Goal: Use online tool/utility: Utilize a website feature to perform a specific function

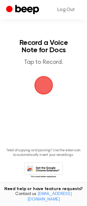
scroll to position [10, 0]
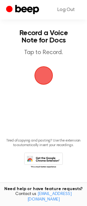
click at [47, 75] on span "button" at bounding box center [43, 75] width 25 height 25
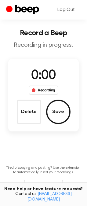
scroll to position [37, 0]
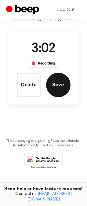
click at [62, 87] on button "Save" at bounding box center [58, 85] width 24 height 24
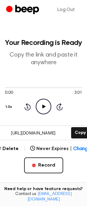
click at [45, 112] on icon "Play Audio" at bounding box center [44, 107] width 16 height 16
click at [46, 75] on main "Your Recording is Ready Copy the link and paste it anywhere 0:30 3:01 Your brow…" at bounding box center [43, 127] width 87 height 255
click at [44, 109] on icon "Pause Audio" at bounding box center [44, 107] width 16 height 16
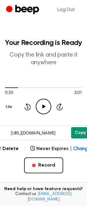
click at [76, 137] on button "Copy" at bounding box center [80, 132] width 18 height 11
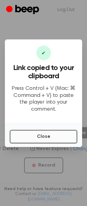
click at [49, 132] on button "Close" at bounding box center [43, 136] width 67 height 13
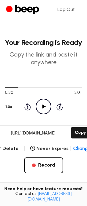
click at [31, 130] on input "[URL][DOMAIN_NAME]" at bounding box center [33, 133] width 73 height 14
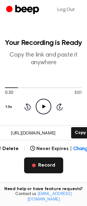
click at [45, 167] on button "Record" at bounding box center [43, 165] width 39 height 16
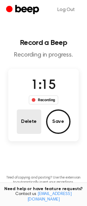
click at [29, 118] on button "Delete" at bounding box center [29, 121] width 24 height 24
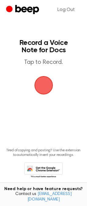
click at [42, 90] on span "button" at bounding box center [43, 85] width 27 height 27
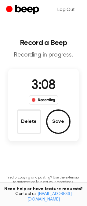
click at [56, 120] on button "Save" at bounding box center [58, 121] width 24 height 24
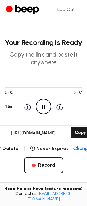
click at [49, 134] on input "[URL][DOMAIN_NAME]" at bounding box center [33, 133] width 73 height 14
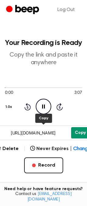
click at [76, 131] on button "Copy" at bounding box center [80, 132] width 18 height 11
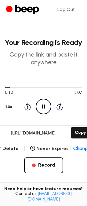
click at [46, 108] on icon "Pause Audio" at bounding box center [44, 107] width 16 height 16
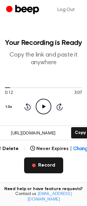
click at [40, 164] on button "Record" at bounding box center [43, 165] width 39 height 16
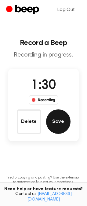
click at [60, 129] on button "Save" at bounding box center [58, 121] width 24 height 24
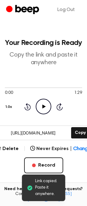
click at [37, 134] on input "[URL][DOMAIN_NAME]" at bounding box center [33, 133] width 73 height 14
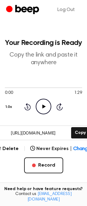
click at [40, 110] on icon "Play Audio" at bounding box center [44, 107] width 16 height 16
